Goal: Find specific page/section: Find specific page/section

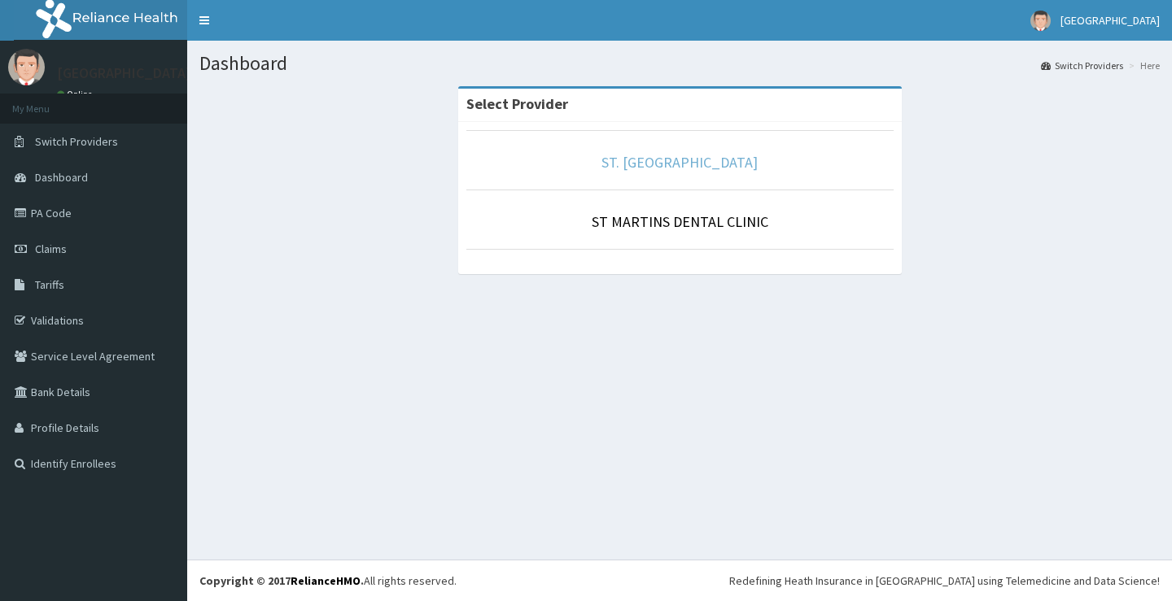
click at [671, 160] on link "ST. [GEOGRAPHIC_DATA]" at bounding box center [679, 162] width 156 height 19
click at [663, 162] on link "ST. [GEOGRAPHIC_DATA]" at bounding box center [679, 162] width 156 height 19
